Goal: Task Accomplishment & Management: Manage account settings

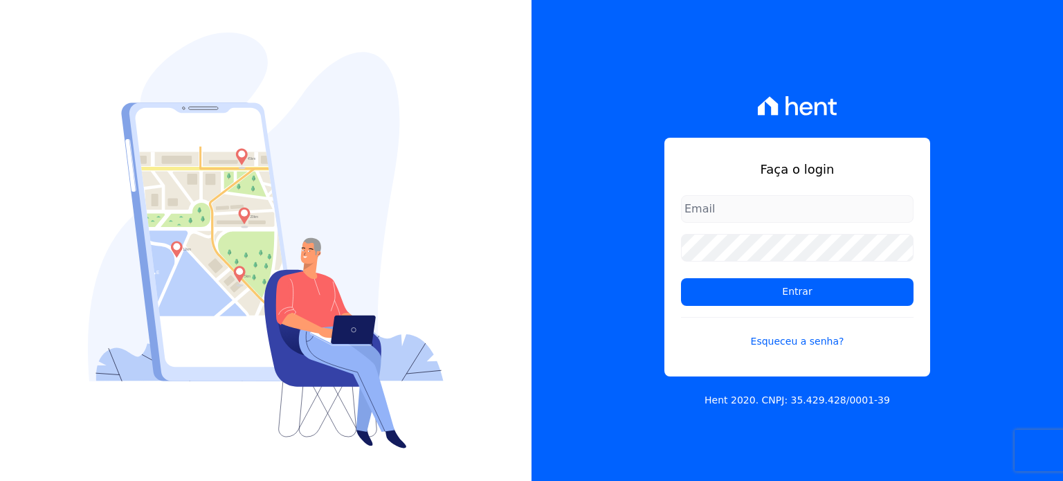
type input "[EMAIL_ADDRESS][DOMAIN_NAME]"
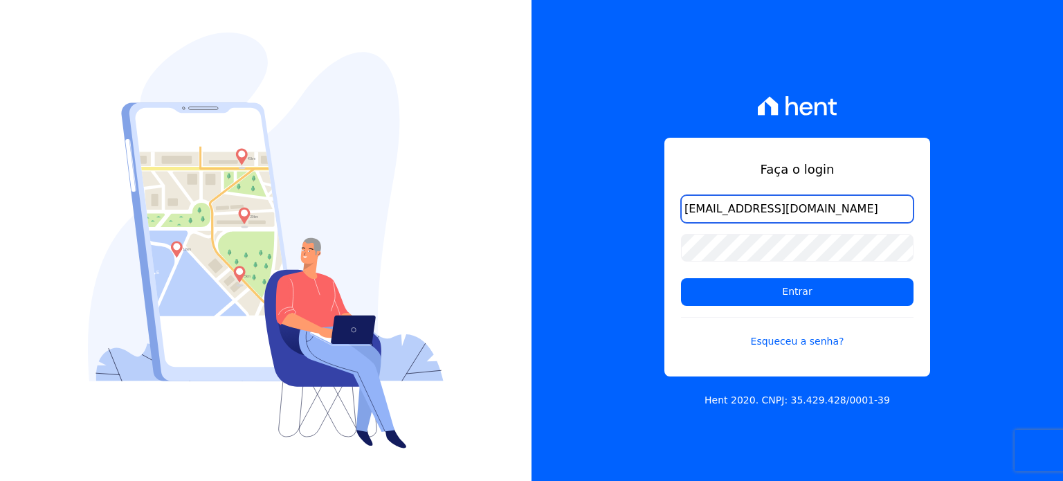
drag, startPoint x: 838, startPoint y: 212, endPoint x: 651, endPoint y: 208, distance: 187.6
click at [651, 208] on div "Faça o login [EMAIL_ADDRESS][DOMAIN_NAME] Entrar Esqueceu a senha? Hent 2020. C…" at bounding box center [798, 240] width 532 height 481
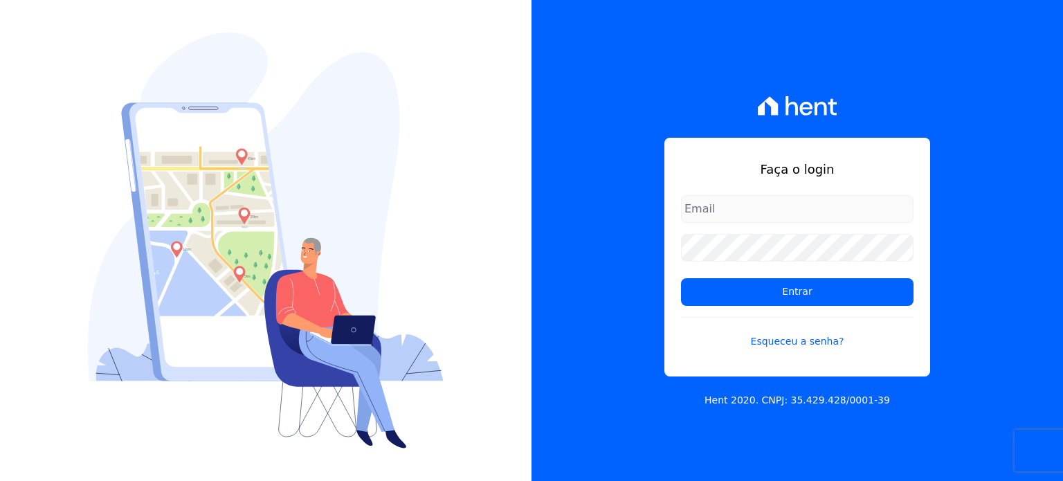
type input "[EMAIL_ADDRESS][DOMAIN_NAME]"
click at [837, 206] on input "[EMAIL_ADDRESS][DOMAIN_NAME]" at bounding box center [797, 209] width 233 height 28
click at [599, 114] on div "Faça o login [EMAIL_ADDRESS][DOMAIN_NAME] Entrar Esqueceu a senha? Hent 2020. C…" at bounding box center [798, 240] width 532 height 481
